Goal: Submit feedback/report problem

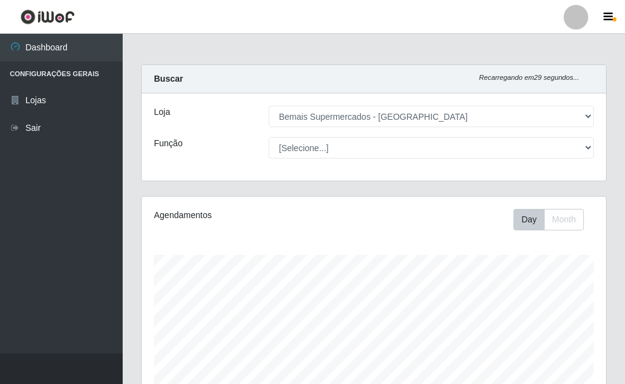
select select "249"
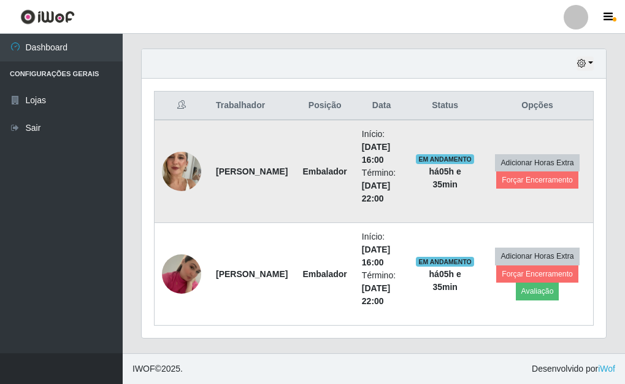
scroll to position [255, 465]
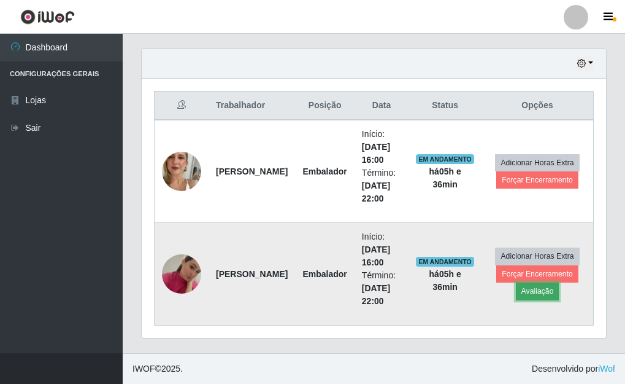
click at [530, 290] on button "Avaliação" at bounding box center [538, 290] width 44 height 17
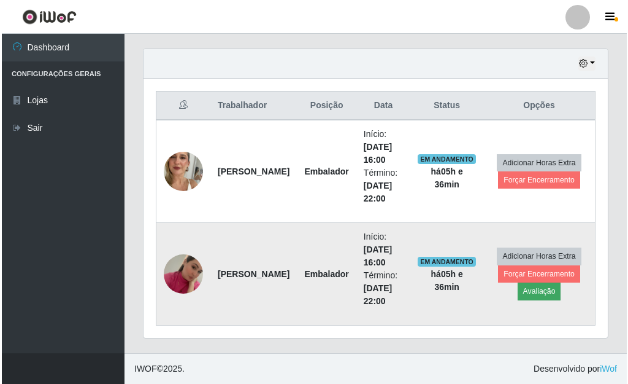
scroll to position [255, 457]
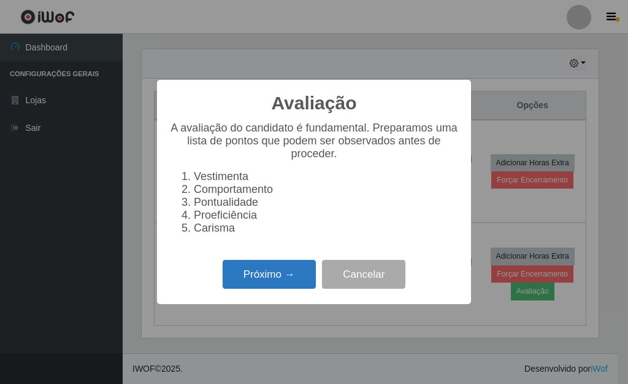
click at [257, 283] on button "Próximo →" at bounding box center [269, 274] width 93 height 29
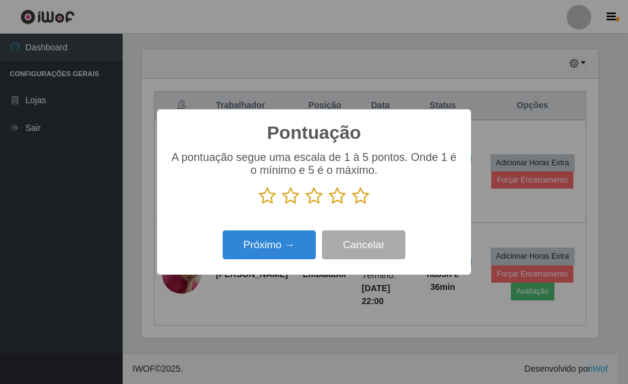
click at [360, 201] on icon at bounding box center [360, 196] width 17 height 18
click at [352, 205] on input "radio" at bounding box center [352, 205] width 0 height 0
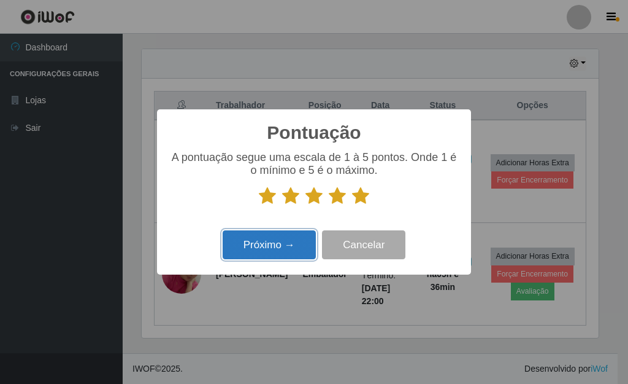
click at [288, 245] on button "Próximo →" at bounding box center [269, 244] width 93 height 29
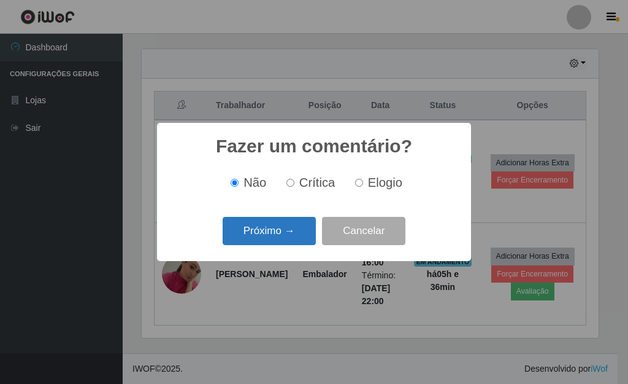
click at [277, 239] on button "Próximo →" at bounding box center [269, 231] width 93 height 29
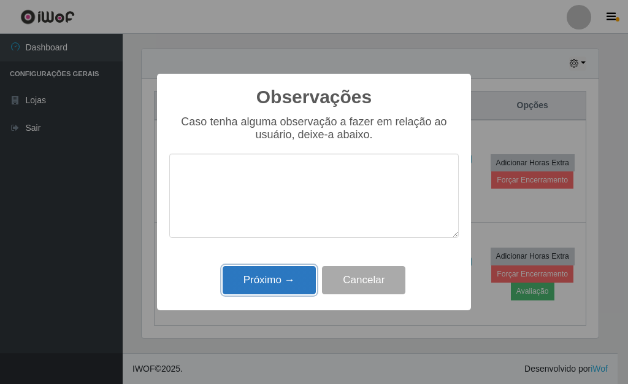
click at [271, 274] on button "Próximo →" at bounding box center [269, 280] width 93 height 29
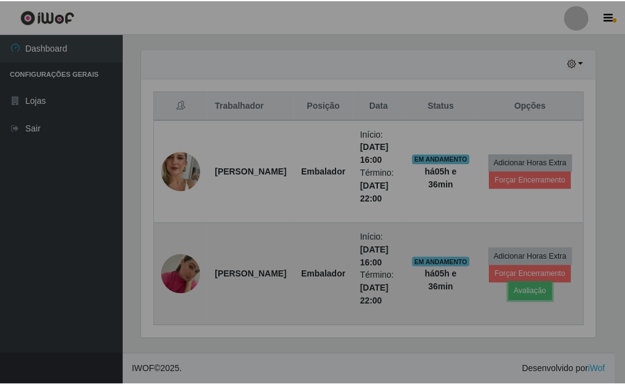
scroll to position [255, 465]
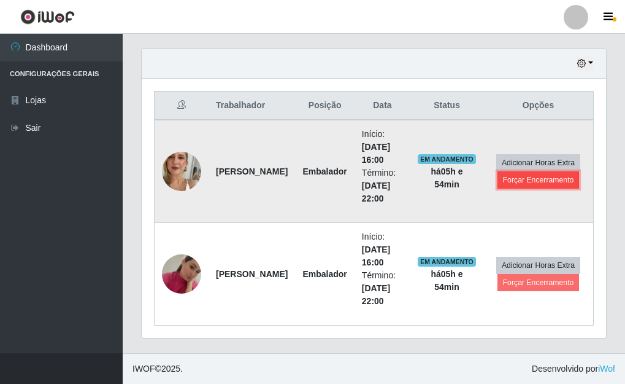
click at [528, 180] on button "Forçar Encerramento" at bounding box center [539, 179] width 82 height 17
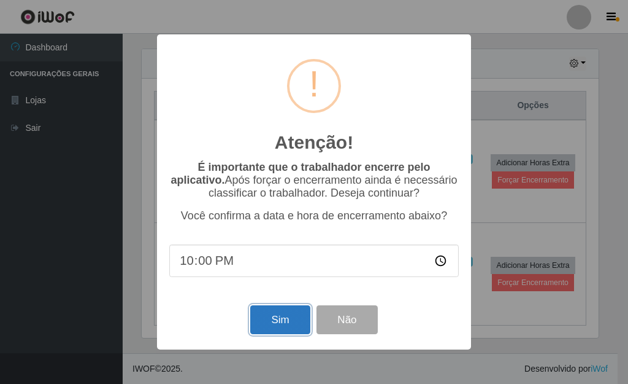
click at [262, 315] on button "Sim" at bounding box center [280, 319] width 60 height 29
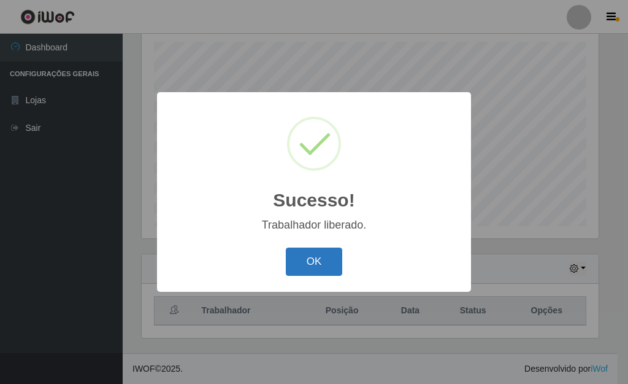
click at [303, 253] on button "OK" at bounding box center [314, 261] width 57 height 29
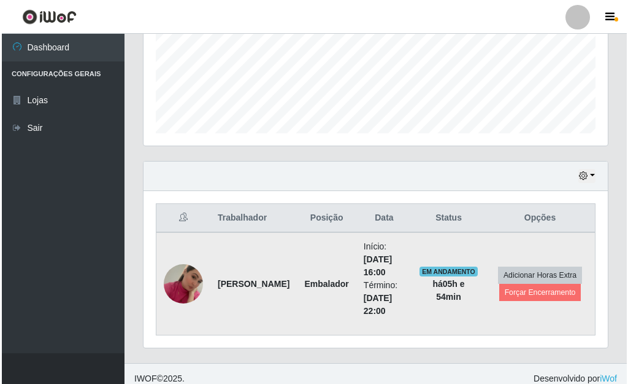
scroll to position [315, 0]
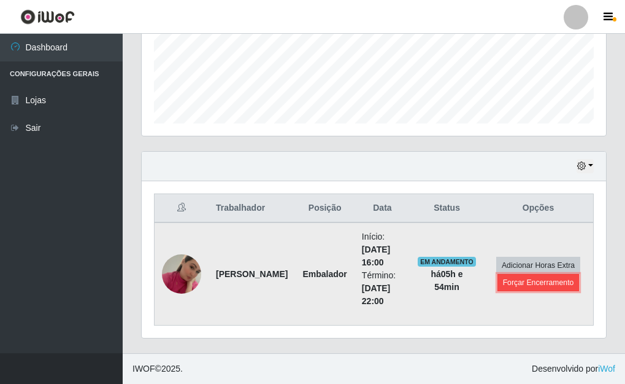
click at [536, 284] on button "Forçar Encerramento" at bounding box center [539, 282] width 82 height 17
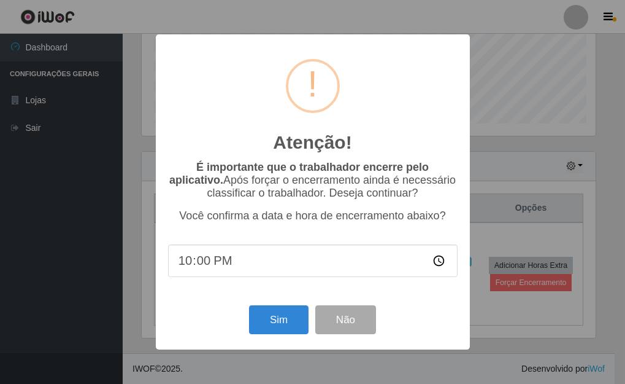
scroll to position [255, 457]
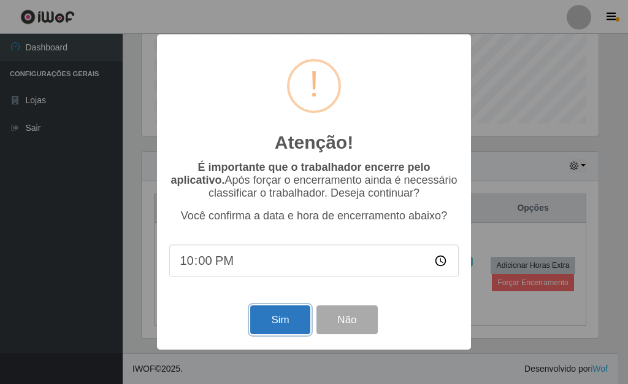
drag, startPoint x: 284, startPoint y: 325, endPoint x: 287, endPoint y: 319, distance: 6.3
click at [284, 325] on button "Sim" at bounding box center [280, 319] width 60 height 29
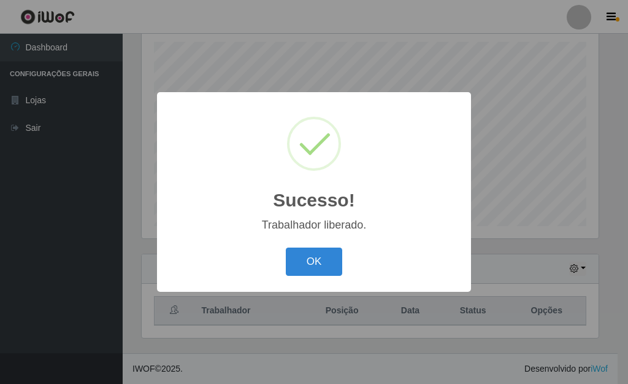
drag, startPoint x: 310, startPoint y: 261, endPoint x: 298, endPoint y: 261, distance: 11.7
click at [309, 261] on button "OK" at bounding box center [314, 261] width 57 height 29
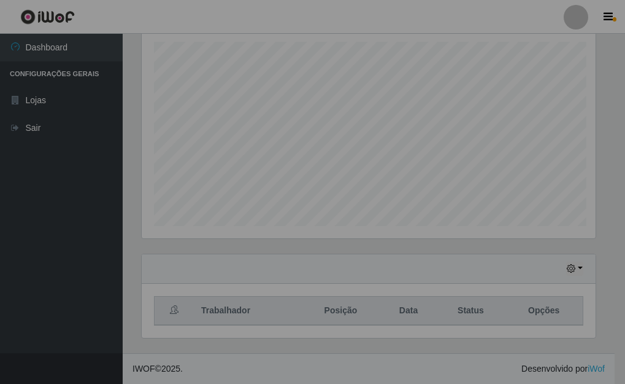
scroll to position [255, 465]
